Goal: Task Accomplishment & Management: Manage account settings

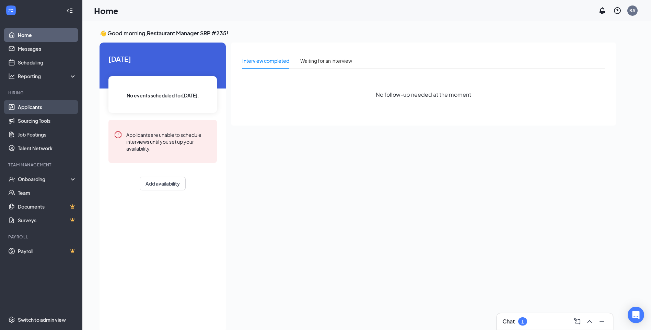
click at [39, 108] on link "Applicants" at bounding box center [47, 107] width 59 height 14
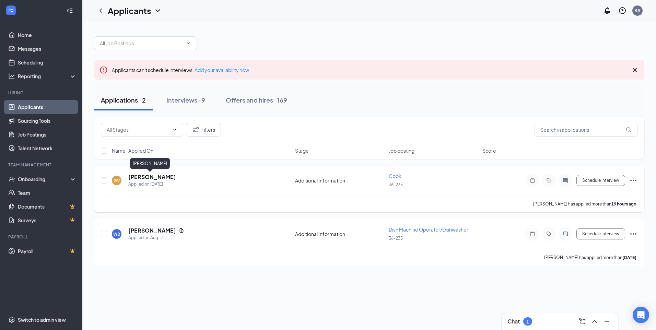
click at [149, 174] on h5 "[PERSON_NAME]" at bounding box center [152, 177] width 48 height 8
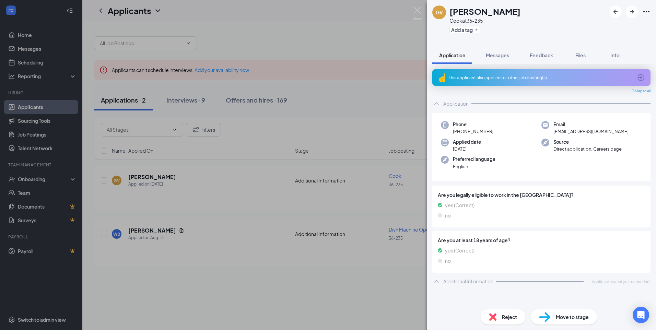
click at [508, 316] on span "Reject" at bounding box center [509, 317] width 15 height 8
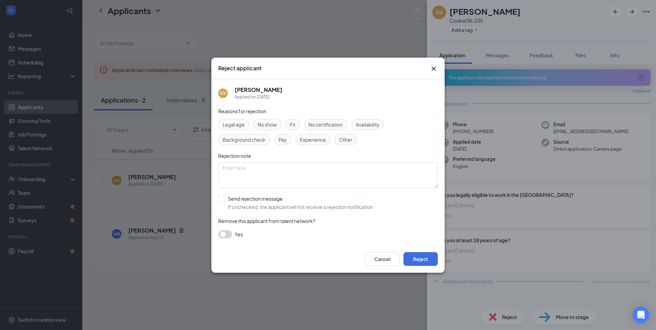
click at [320, 142] on span "Experience" at bounding box center [313, 140] width 26 height 8
click at [414, 259] on button "Reject" at bounding box center [421, 259] width 34 height 14
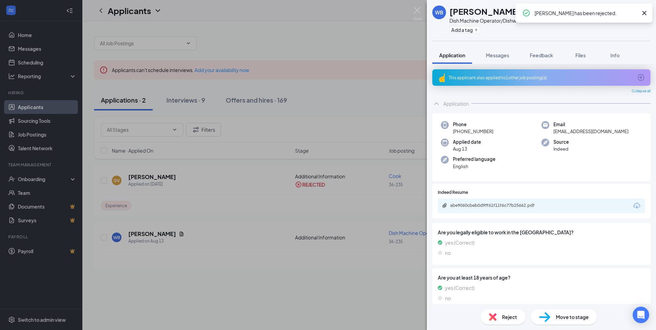
click at [188, 103] on div "WB [PERSON_NAME] Dish Machine Operator/Dishwasher at 36-235 Add a tag Applicati…" at bounding box center [328, 165] width 656 height 330
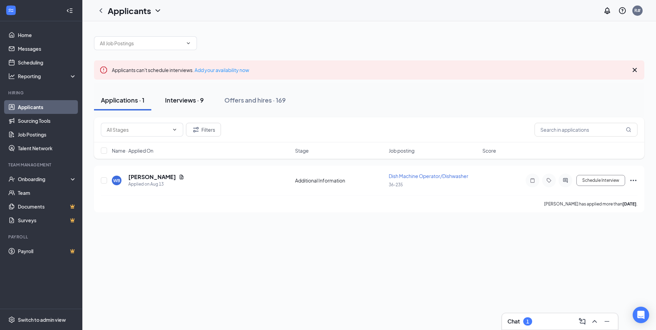
click at [188, 105] on button "Interviews · 9" at bounding box center [184, 100] width 53 height 21
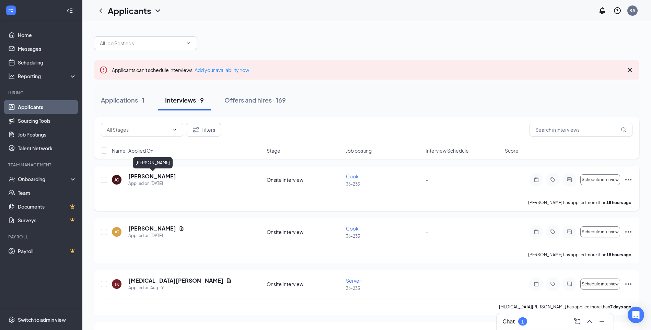
click at [158, 176] on h5 "[PERSON_NAME]" at bounding box center [152, 177] width 48 height 8
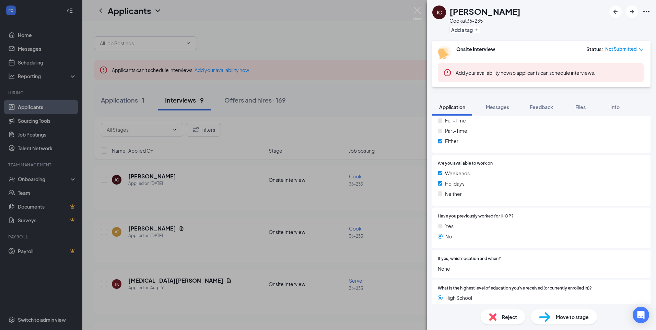
scroll to position [240, 0]
click at [293, 25] on div "[PERSON_NAME] [PERSON_NAME] at 36-235 Add a tag Onsite Interview Status : Not S…" at bounding box center [328, 165] width 656 height 330
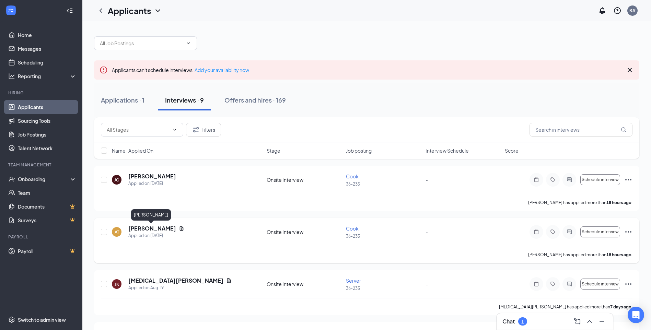
click at [160, 227] on h5 "[PERSON_NAME]" at bounding box center [152, 229] width 48 height 8
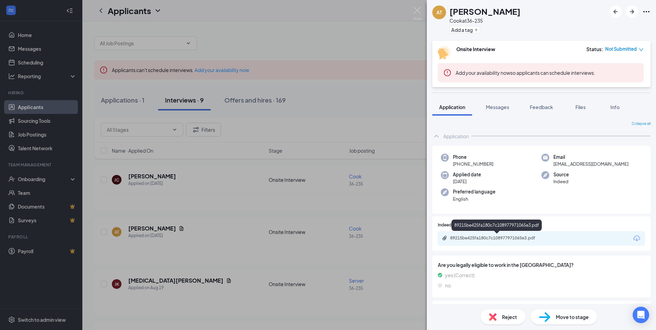
click at [510, 237] on div "89215be425fa180c7c108977971065e3.pdf" at bounding box center [498, 238] width 96 height 5
click at [486, 319] on div "Reject" at bounding box center [503, 317] width 45 height 15
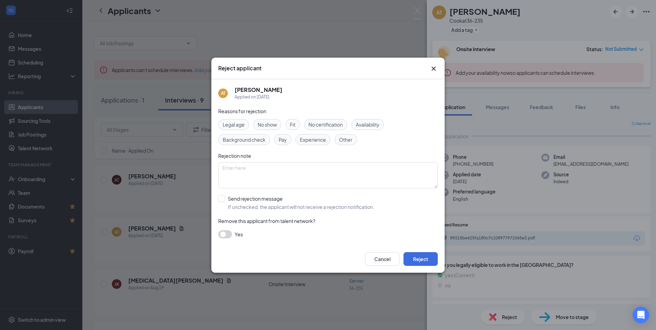
click at [322, 138] on span "Experience" at bounding box center [313, 140] width 26 height 8
click at [419, 260] on button "Reject" at bounding box center [421, 259] width 34 height 14
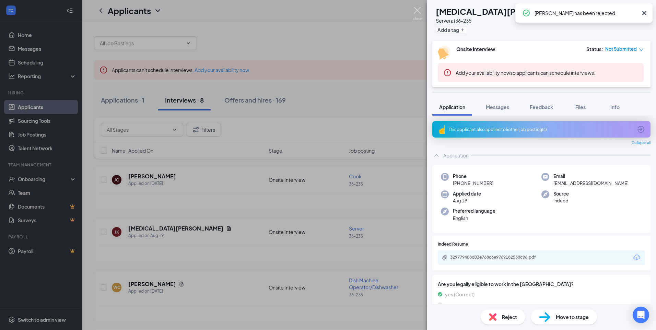
click at [418, 11] on img at bounding box center [417, 13] width 9 height 13
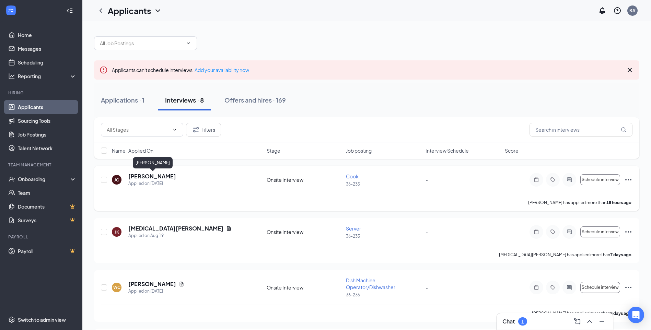
click at [156, 179] on h5 "[PERSON_NAME]" at bounding box center [152, 177] width 48 height 8
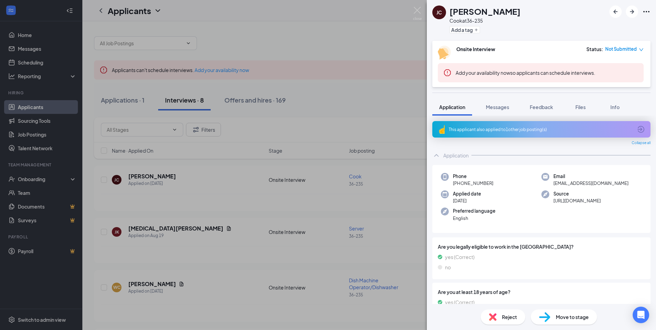
click at [511, 318] on span "Reject" at bounding box center [509, 317] width 15 height 8
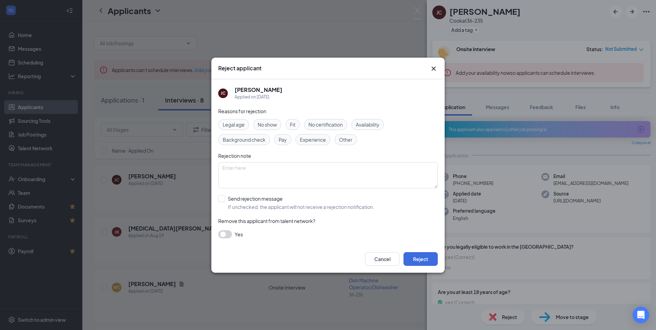
click at [298, 136] on div "Experience" at bounding box center [313, 139] width 35 height 11
click at [421, 266] on button "Reject" at bounding box center [421, 259] width 34 height 14
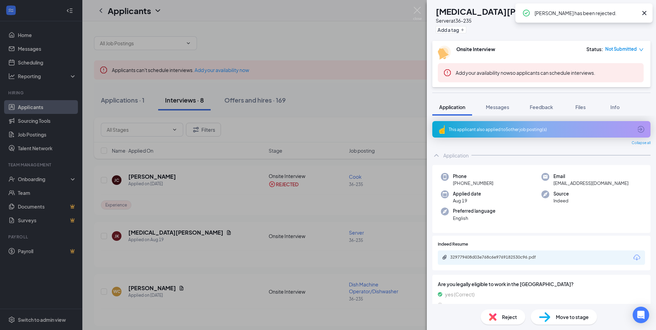
click at [295, 22] on div "[PERSON_NAME][MEDICAL_DATA] Server at 36-235 Add a tag Onsite Interview Status …" at bounding box center [328, 165] width 656 height 330
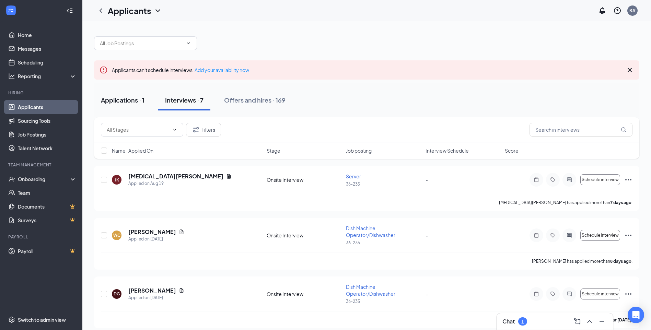
click at [128, 100] on div "Applications · 1" at bounding box center [123, 100] width 44 height 9
